Goal: Information Seeking & Learning: Learn about a topic

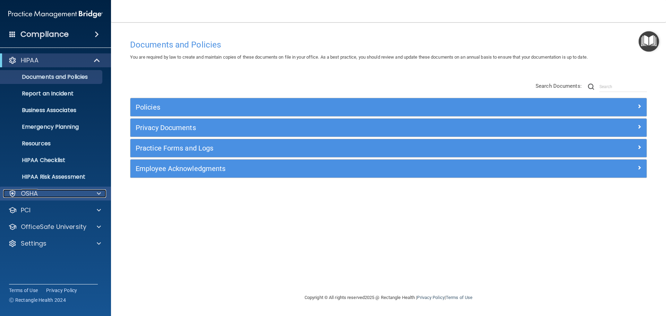
click at [36, 196] on p "OSHA" at bounding box center [29, 193] width 17 height 8
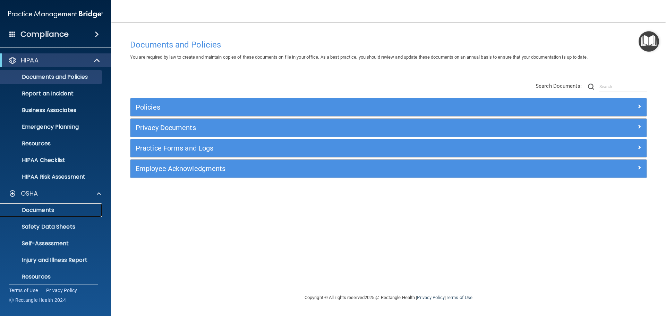
click at [51, 203] on link "Documents" at bounding box center [47, 210] width 109 height 14
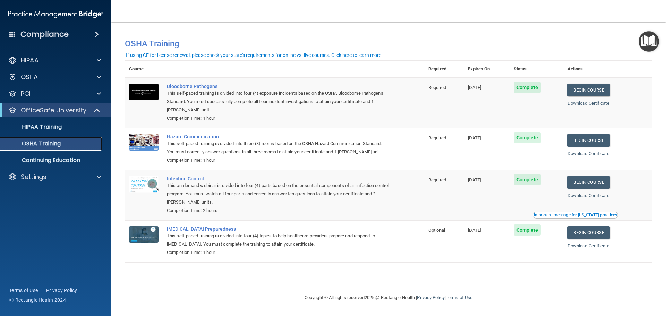
click at [45, 146] on p "OSHA Training" at bounding box center [33, 143] width 56 height 7
click at [50, 80] on div "OSHA" at bounding box center [46, 77] width 86 height 8
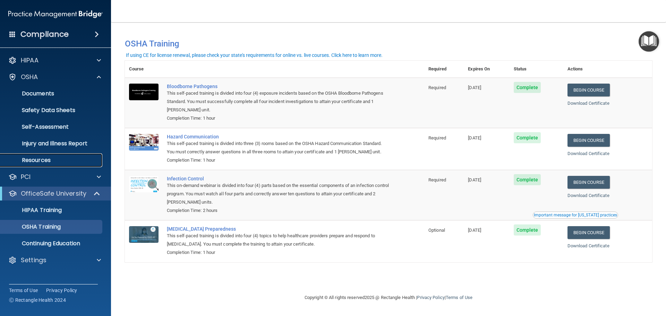
click at [33, 159] on p "Resources" at bounding box center [52, 160] width 95 height 7
